Goal: Task Accomplishment & Management: Manage account settings

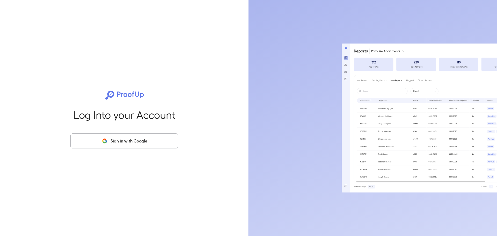
click at [134, 151] on div "Log Into your Account Sign in with Google" at bounding box center [124, 118] width 232 height 236
click at [134, 144] on button "Sign in with Google" at bounding box center [124, 140] width 108 height 15
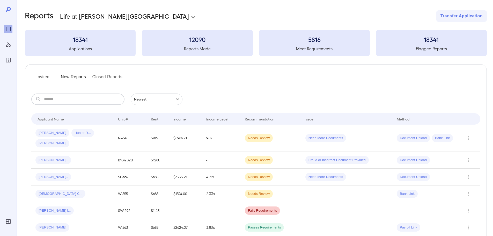
click at [76, 98] on input "text" at bounding box center [84, 99] width 81 height 11
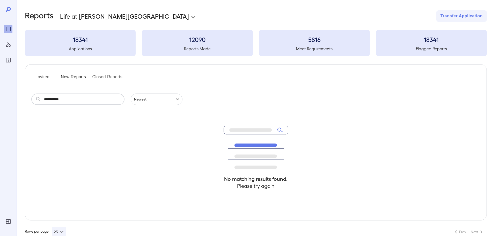
type input "**********"
click at [39, 78] on button "Invited" at bounding box center [42, 79] width 23 height 12
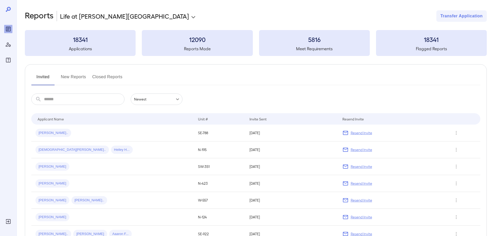
click at [69, 101] on input "text" at bounding box center [84, 99] width 81 height 11
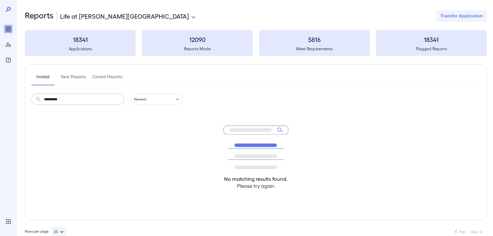
type input "**********"
click at [68, 98] on input "**********" at bounding box center [84, 99] width 81 height 11
click at [83, 80] on button "New Reports" at bounding box center [73, 79] width 25 height 12
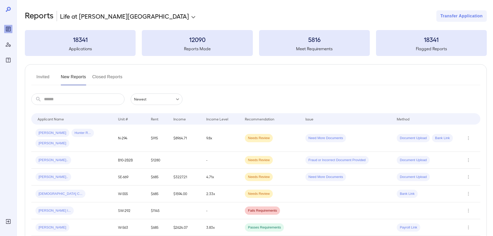
click at [106, 78] on button "Closed Reports" at bounding box center [107, 79] width 30 height 12
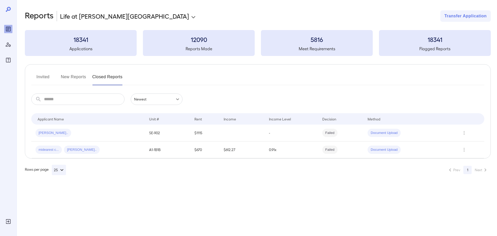
click at [78, 81] on button "New Reports" at bounding box center [73, 79] width 25 height 12
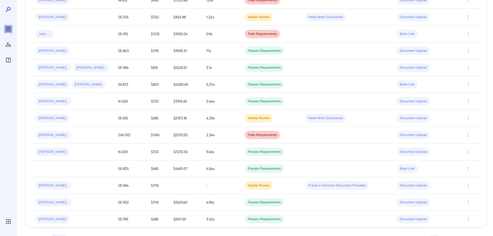
scroll to position [337, 0]
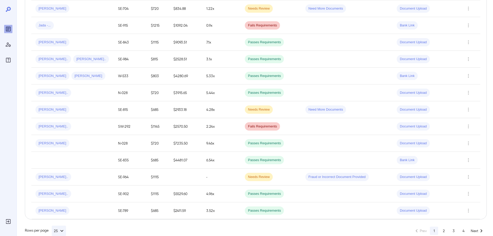
click at [444, 227] on button "2" at bounding box center [444, 231] width 8 height 8
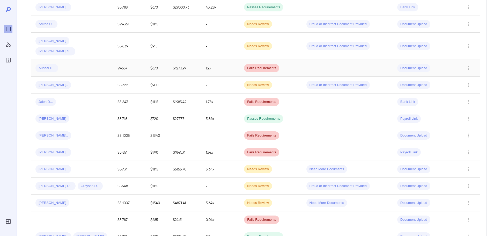
scroll to position [347, 0]
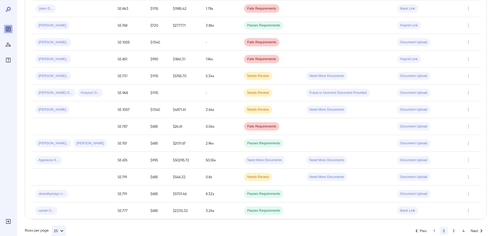
click at [453, 227] on button "3" at bounding box center [454, 231] width 8 height 8
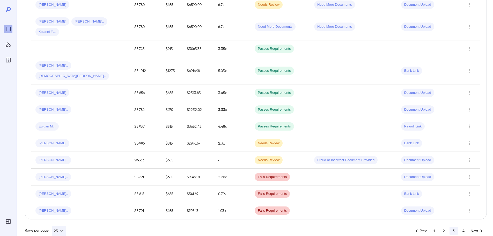
click at [466, 227] on button "4" at bounding box center [464, 231] width 8 height 8
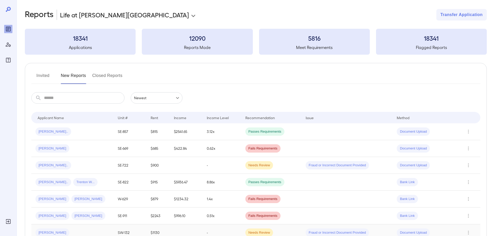
scroll to position [0, 0]
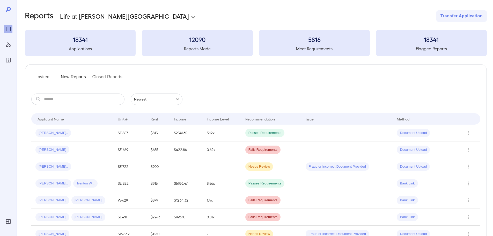
click at [47, 78] on button "Invited" at bounding box center [42, 79] width 23 height 12
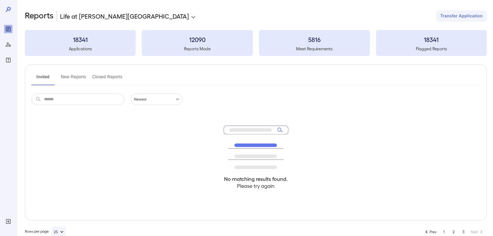
click at [89, 99] on input "text" at bounding box center [84, 99] width 81 height 11
type input "**********"
click at [68, 76] on button "New Reports" at bounding box center [73, 79] width 25 height 12
click at [112, 77] on button "Closed Reports" at bounding box center [107, 79] width 30 height 12
click at [43, 79] on button "Invited" at bounding box center [42, 79] width 23 height 12
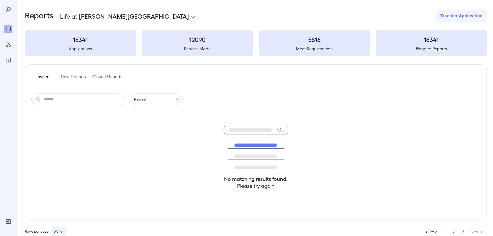
click at [12, 32] on div at bounding box center [8, 118] width 17 height 236
click at [12, 32] on div "Reports" at bounding box center [8, 29] width 8 height 8
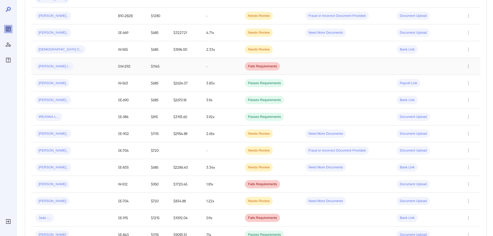
scroll to position [155, 0]
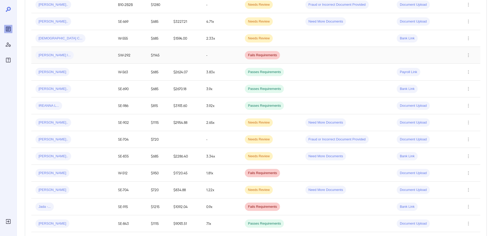
click at [62, 51] on div "davis l..." at bounding box center [72, 55] width 74 height 8
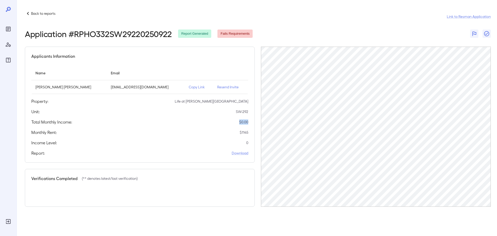
drag, startPoint x: 248, startPoint y: 123, endPoint x: 237, endPoint y: 123, distance: 11.4
click at [237, 123] on div "Total Monthly Income: $ 0.00" at bounding box center [139, 122] width 217 height 6
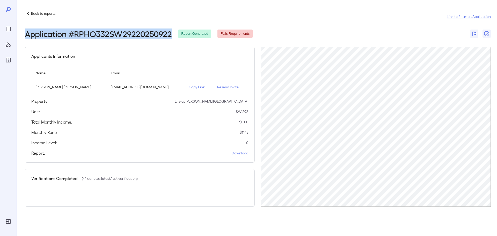
drag, startPoint x: 172, startPoint y: 34, endPoint x: 25, endPoint y: 37, distance: 146.9
click at [25, 37] on div "Application # RPHO332SW29220250922 Report Generated Fails Requirements" at bounding box center [139, 33] width 228 height 9
copy h2 "Application # RPHO332SW29220250922"
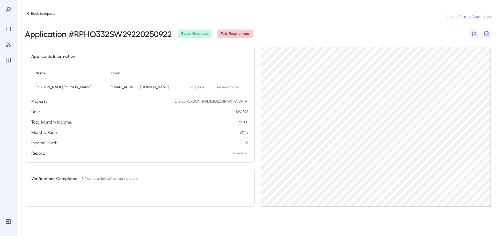
click at [221, 89] on p "Resend Invite" at bounding box center [230, 86] width 27 height 5
